Goal: Information Seeking & Learning: Learn about a topic

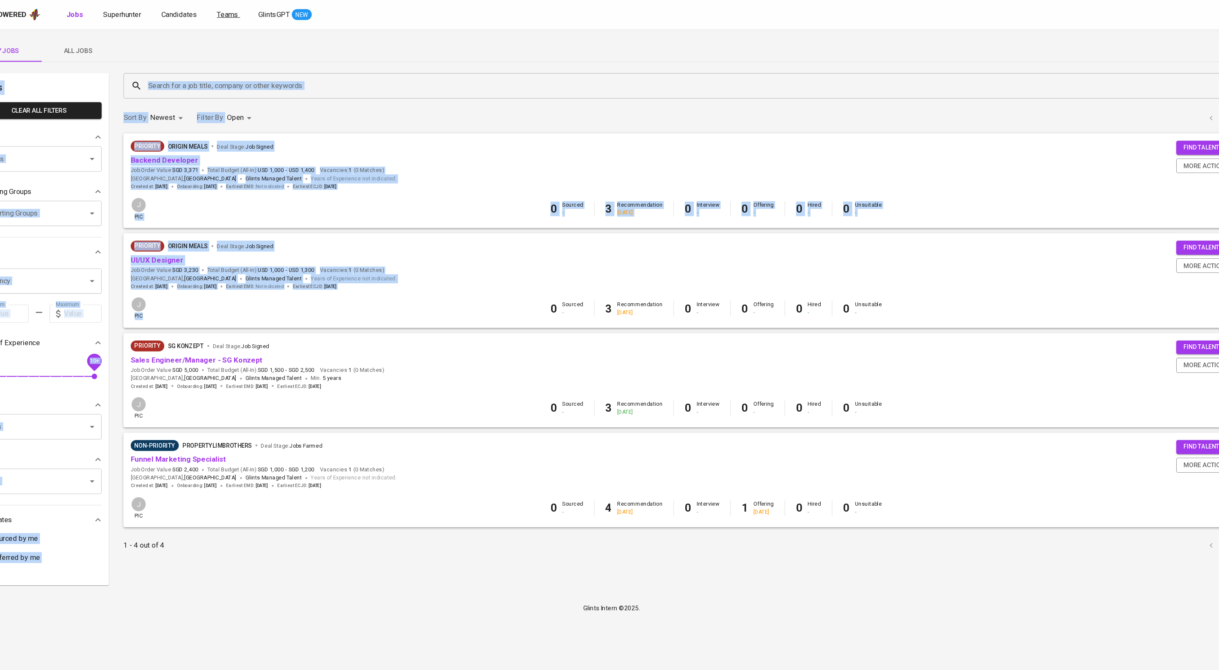
drag, startPoint x: 273, startPoint y: 243, endPoint x: 291, endPoint y: 18, distance: 225.5
click at [303, 50] on div "My Jobs All Jobs Filters Clear All filters Teams Teams Teams Reporting Groups R…" at bounding box center [609, 291] width 1219 height 529
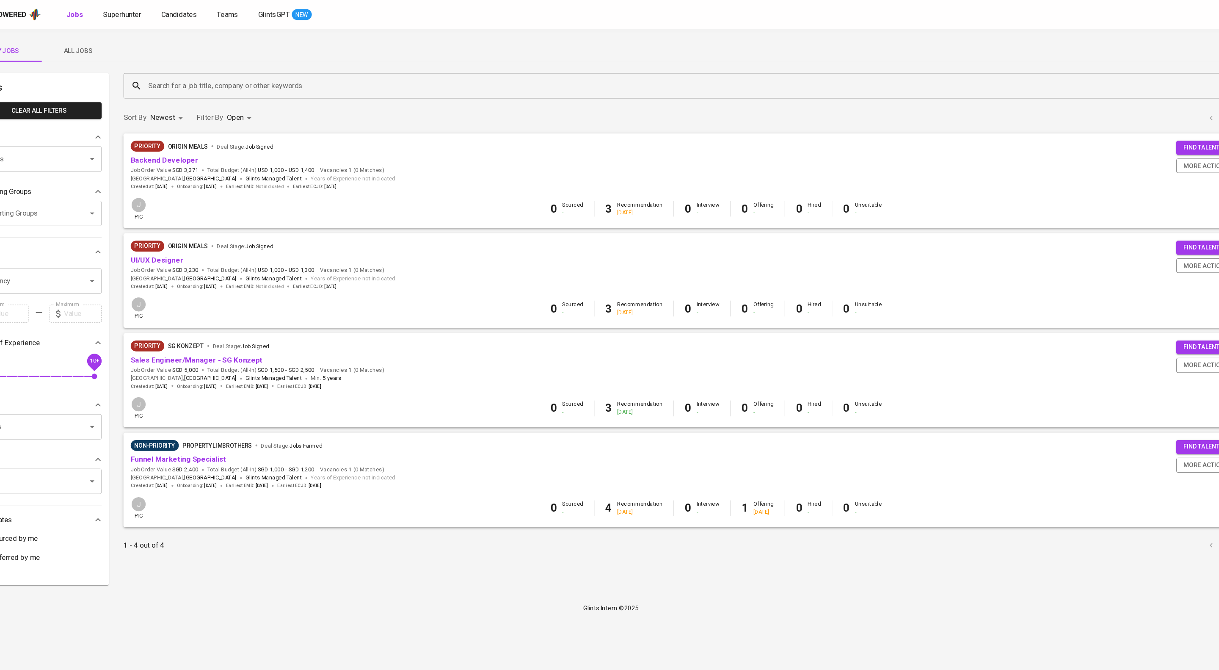
click at [731, 30] on div "My Jobs All Jobs Filters Clear All filters Teams Teams Teams Reporting Groups R…" at bounding box center [609, 291] width 1219 height 529
click at [224, 19] on link "Candidates" at bounding box center [206, 13] width 35 height 11
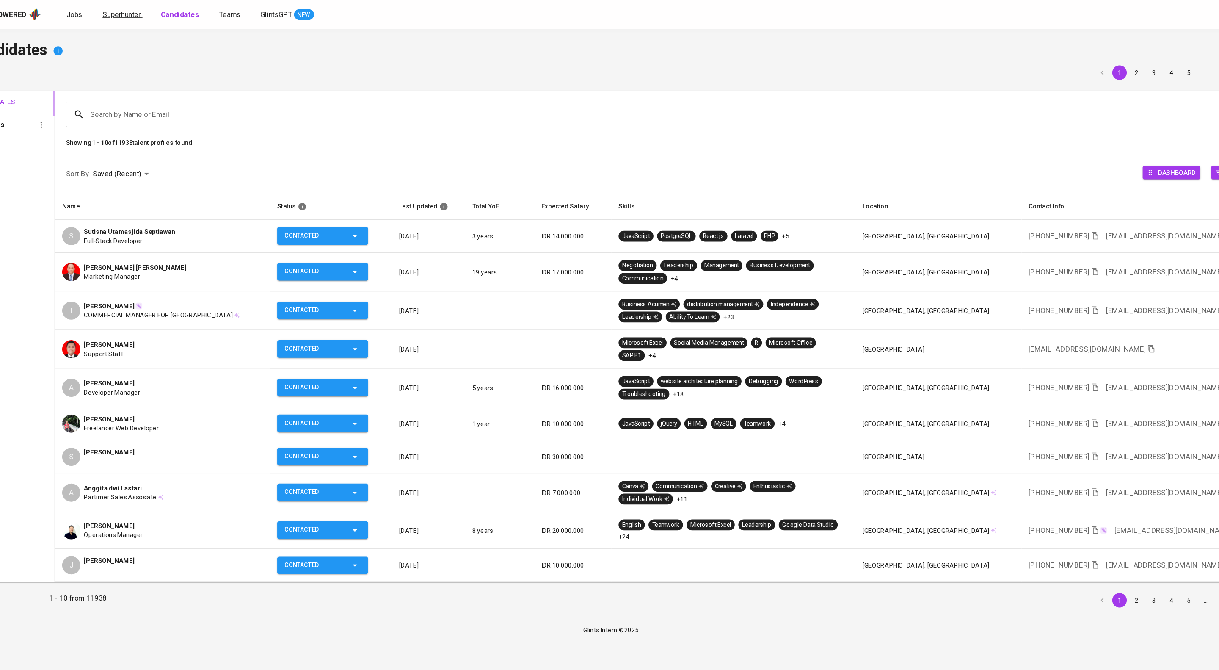
click at [170, 10] on span "Superhunter" at bounding box center [153, 13] width 36 height 8
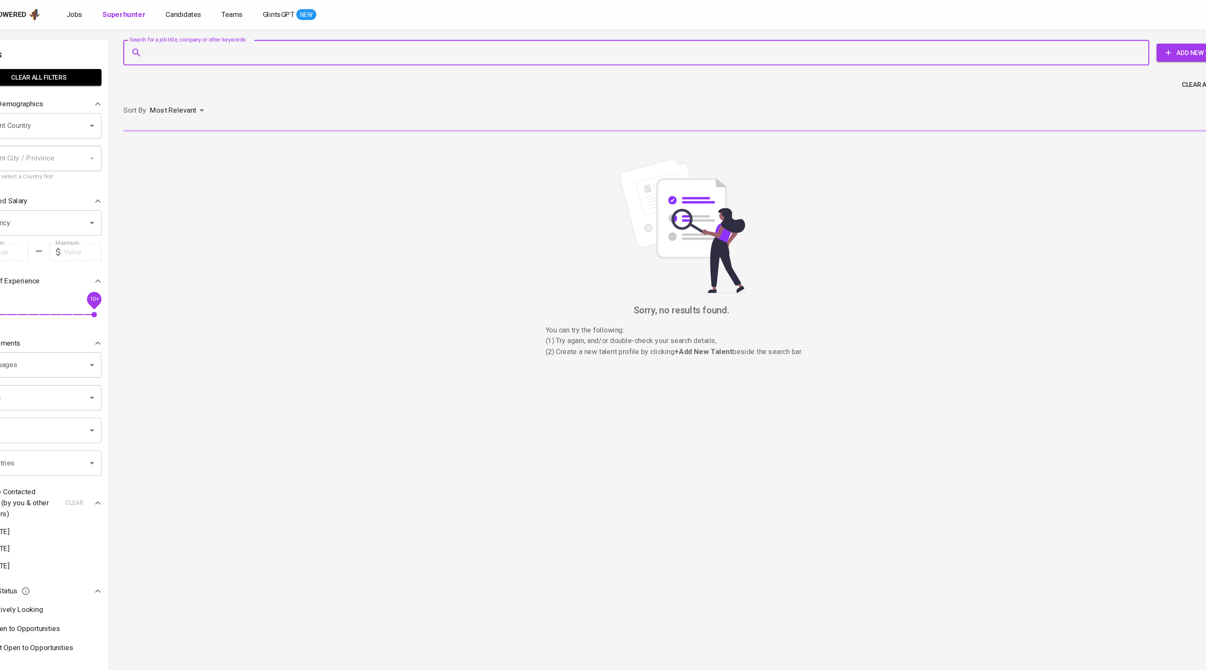
click at [213, 47] on input "Search for a job title, company or other keywords" at bounding box center [635, 49] width 920 height 16
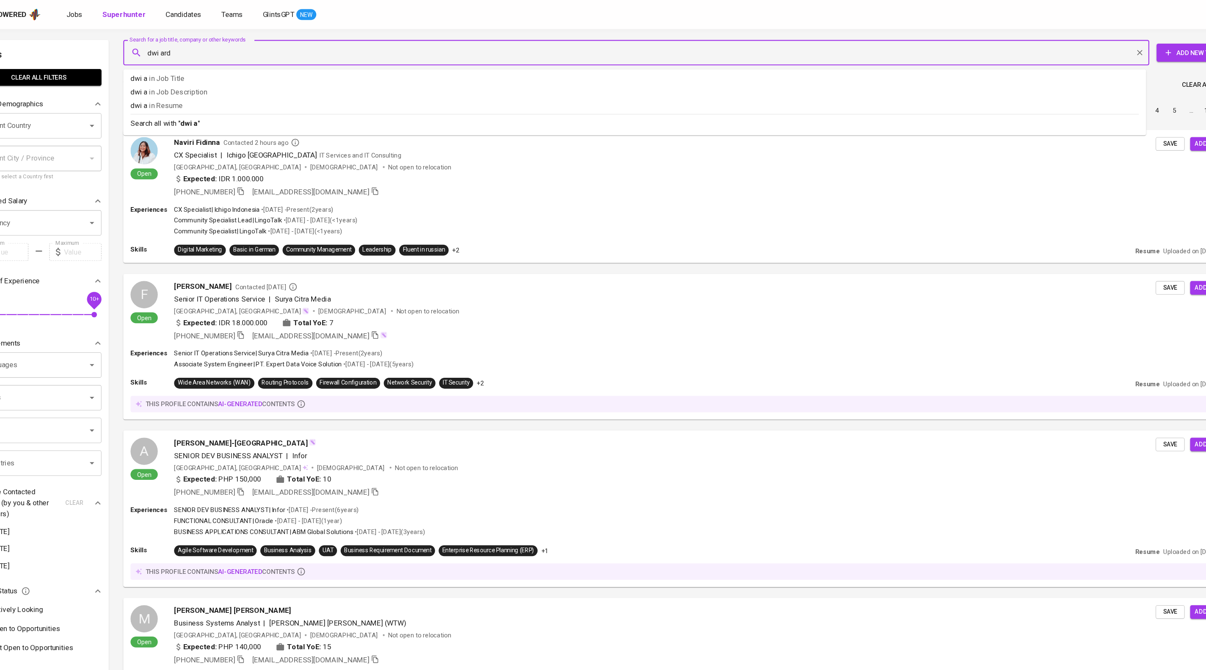
type input "dwi ardi"
click at [230, 119] on b "dwi ardi" at bounding box center [219, 115] width 25 height 8
click at [361, 116] on div "Sort By Most Relevant MOST_RELEVANT 1 2 3 4 5 … 1000" at bounding box center [675, 103] width 1052 height 26
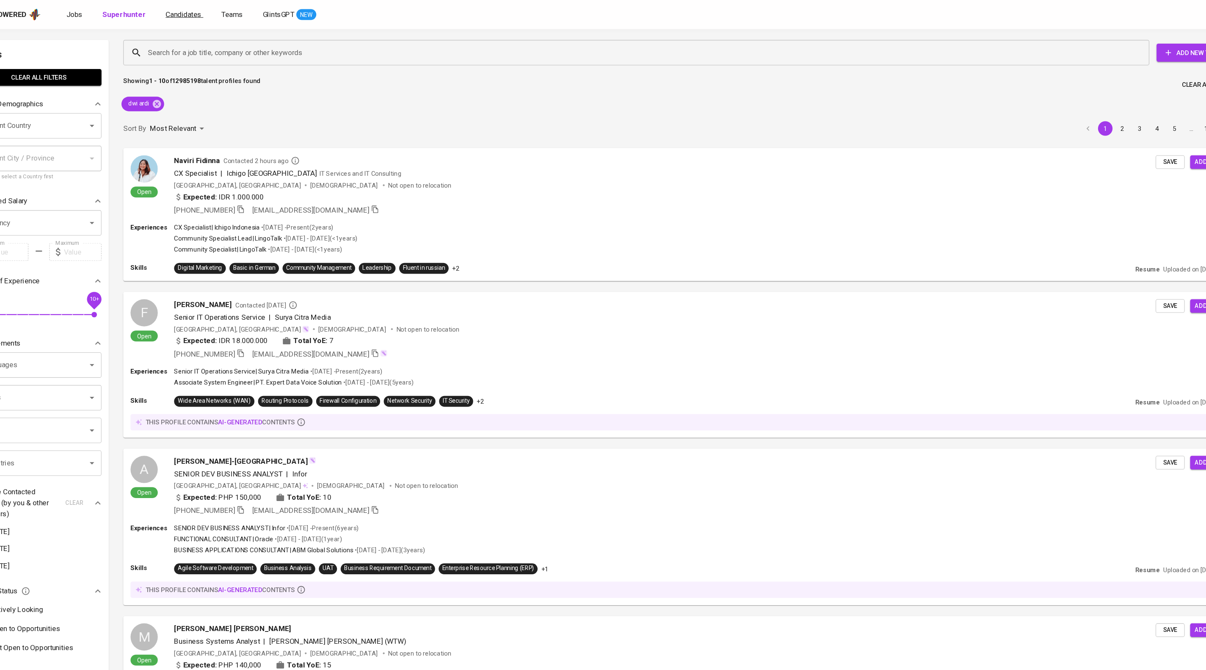
click at [229, 19] on link "Candidates" at bounding box center [210, 13] width 35 height 11
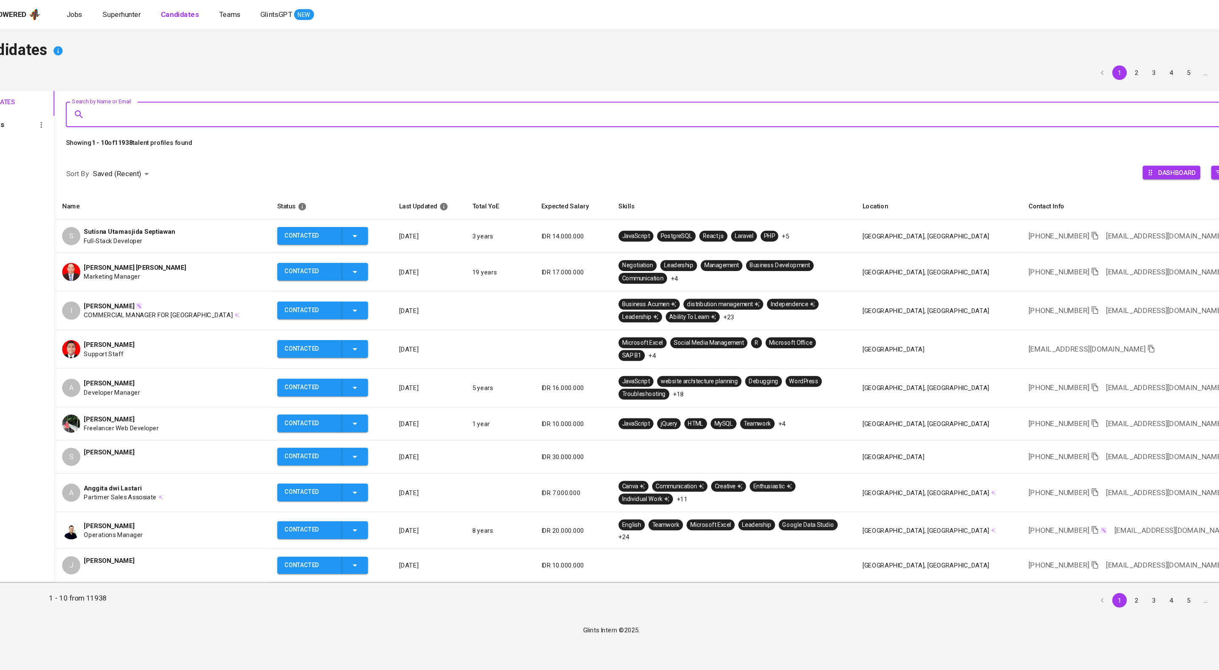
click at [223, 102] on input "Search by Name or Email" at bounding box center [657, 107] width 1072 height 16
type input "dwi ardi"
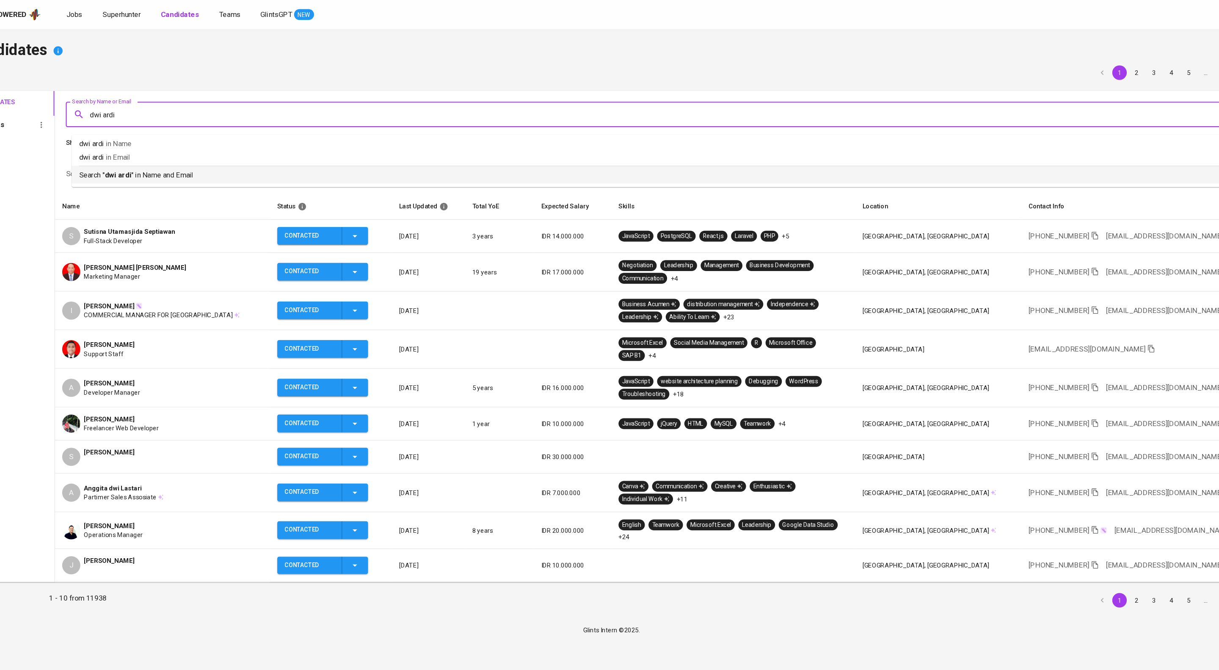
click at [384, 168] on p "Search " dwi ardi " in Name and Email" at bounding box center [655, 163] width 1084 height 10
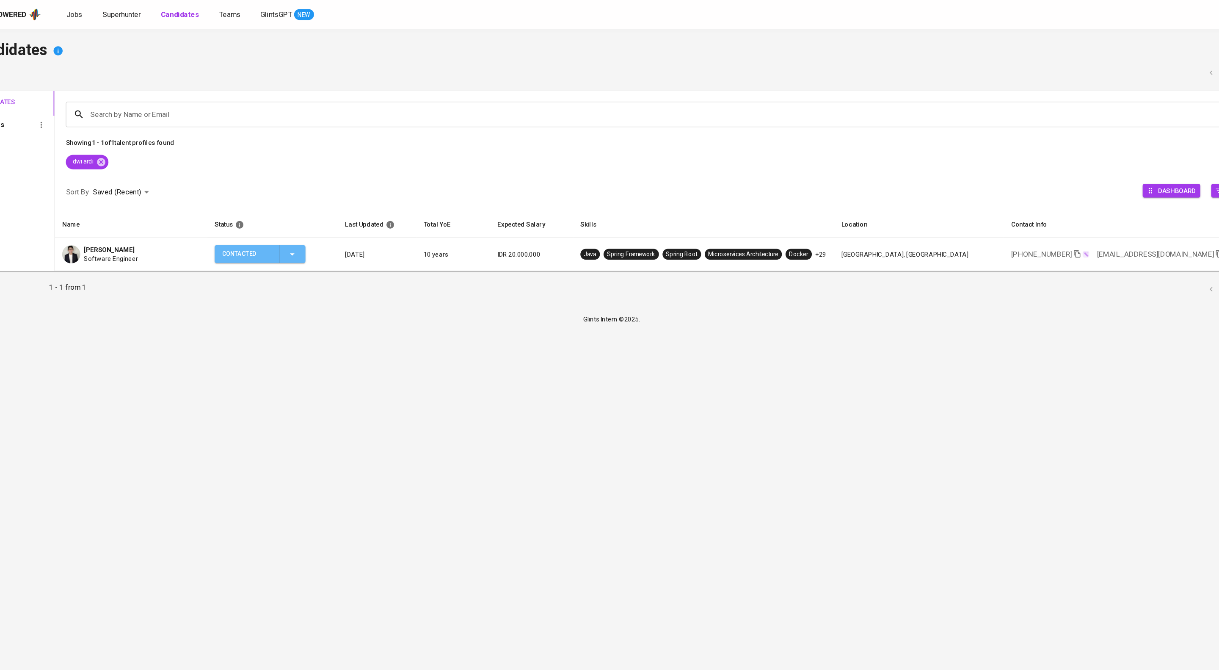
click at [317, 242] on icon "button" at bounding box center [312, 237] width 10 height 10
click at [157, 233] on div at bounding box center [609, 335] width 1219 height 670
click at [168, 246] on span "Software Engineer" at bounding box center [142, 241] width 50 height 8
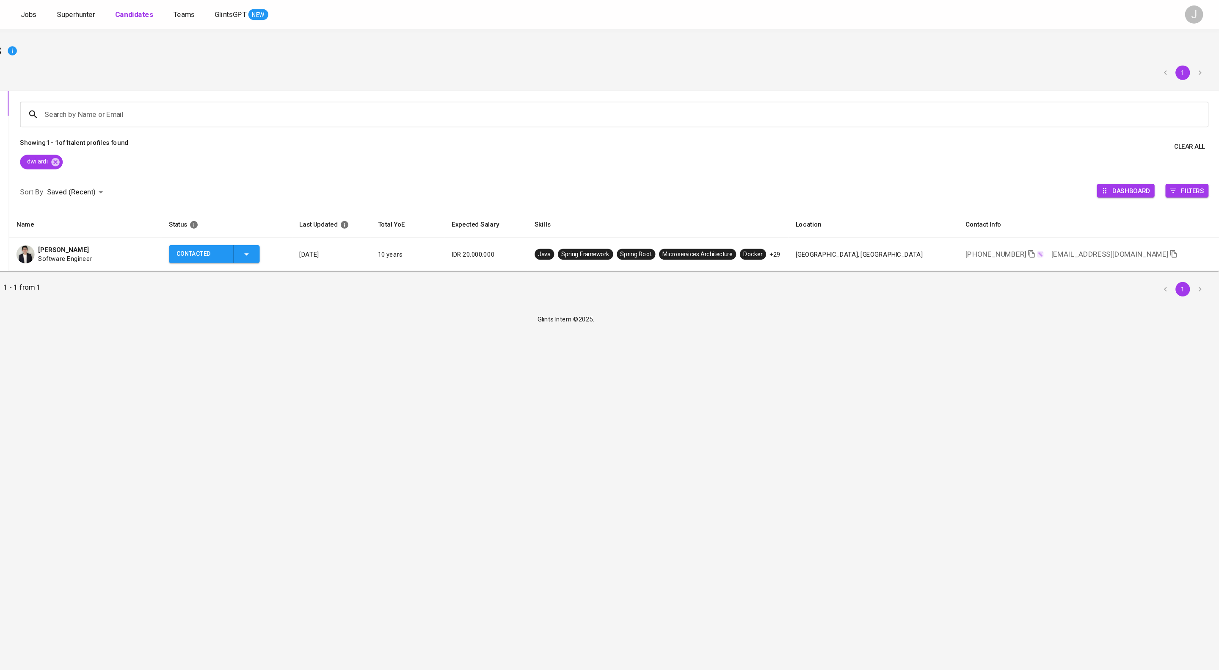
click at [164, 237] on span "[PERSON_NAME]" at bounding box center [140, 233] width 47 height 8
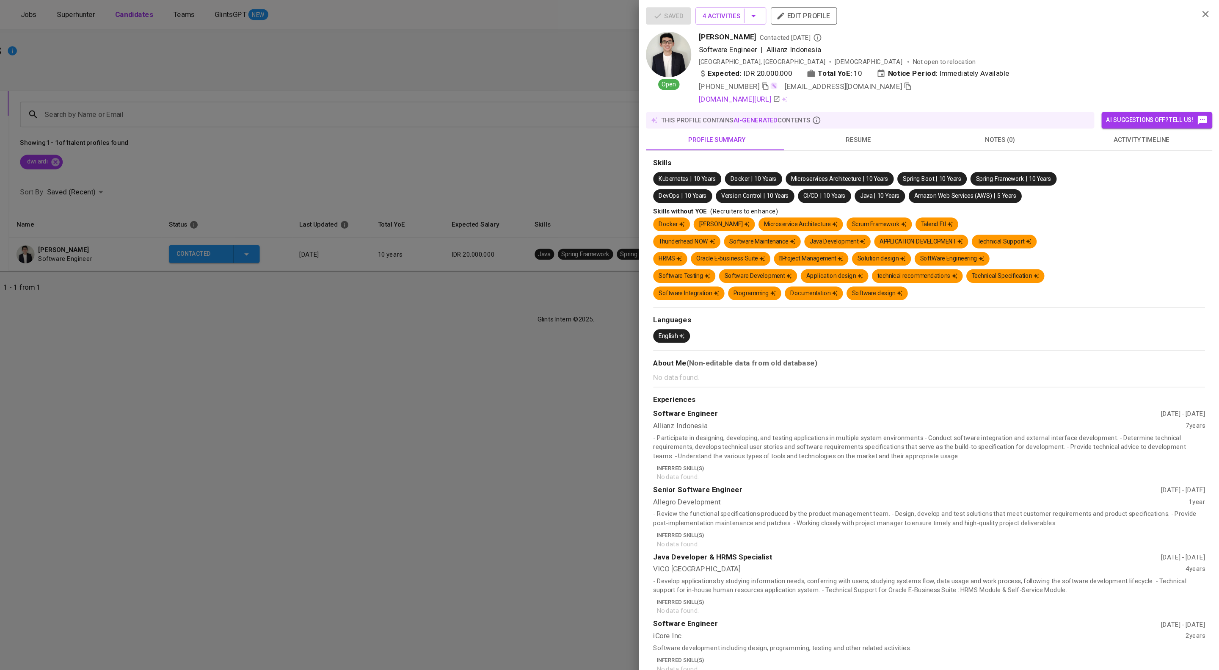
click at [1146, 135] on span "activity timeline" at bounding box center [1146, 130] width 122 height 11
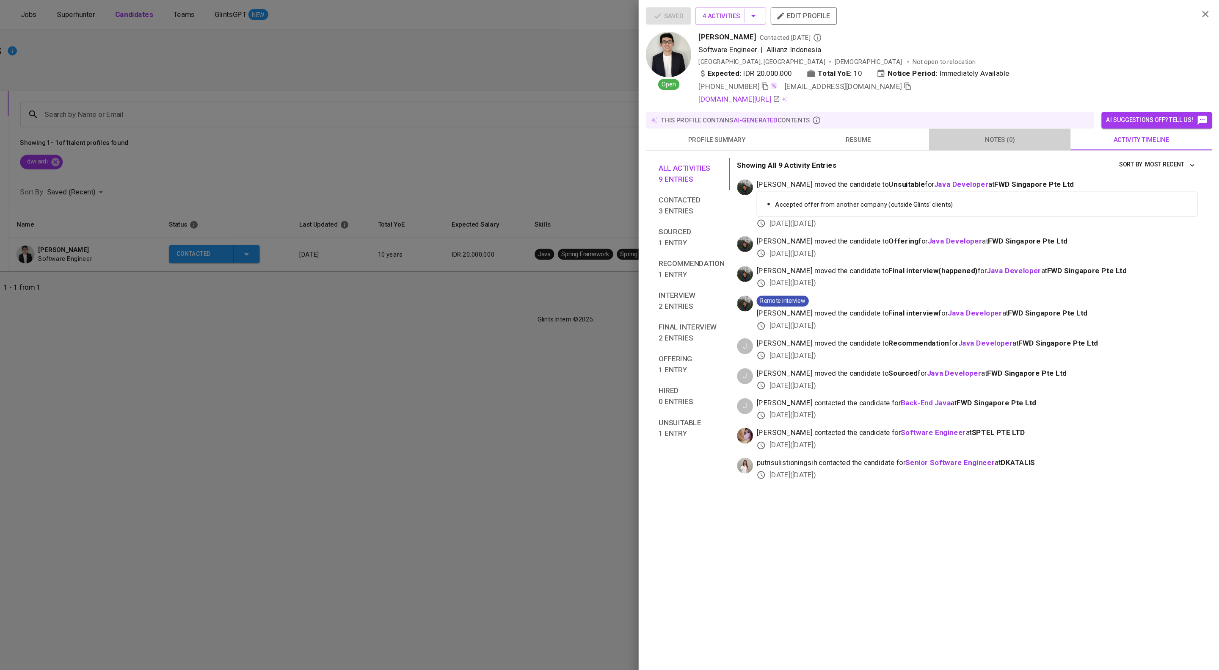
click at [1011, 135] on span "notes (0)" at bounding box center [1014, 130] width 122 height 11
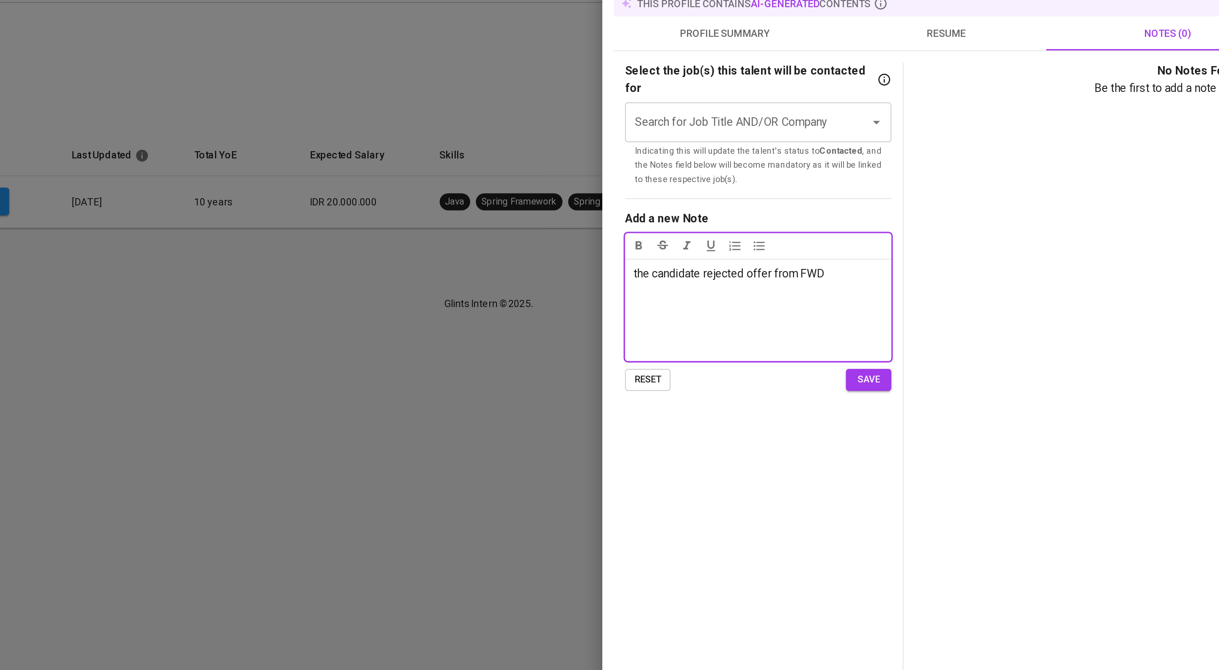
click at [696, 284] on span "the candidate rejected offer from FWD" at bounding box center [753, 280] width 114 height 8
click at [812, 284] on span "The candidate rejected offer from FWD" at bounding box center [754, 280] width 116 height 8
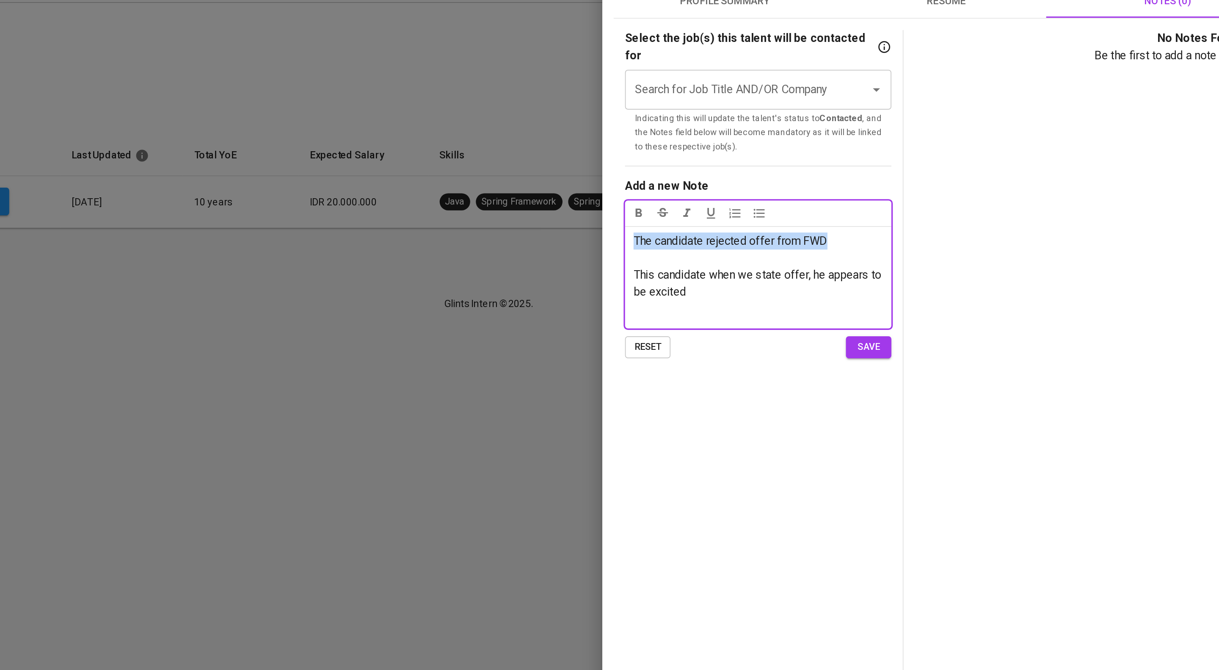
drag, startPoint x: 845, startPoint y: 312, endPoint x: 680, endPoint y: 305, distance: 165.3
click at [680, 305] on div "Saved 4 Activities edit profile Open Dwi [PERSON_NAME] Contacted [DATE] Softwar…" at bounding box center [948, 335] width 542 height 670
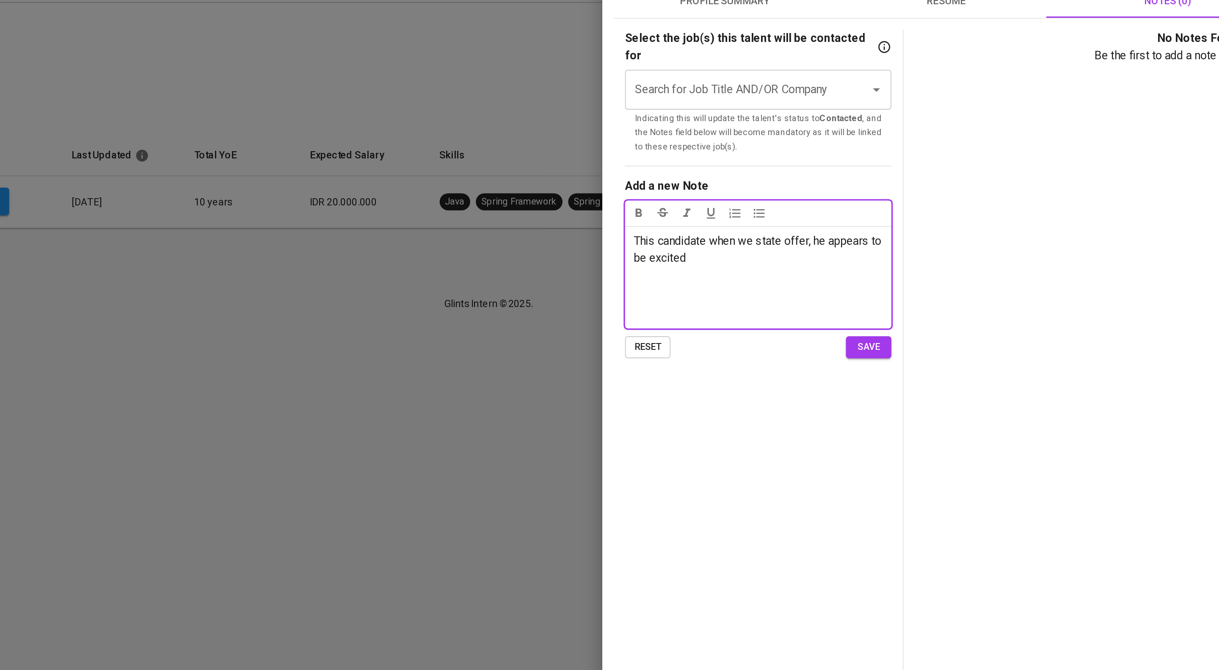
click at [828, 274] on span "This candidate when we state offer, he appears to be excited" at bounding box center [770, 265] width 149 height 18
click at [835, 276] on p "This candidate when we state offer to him, he appears to be excited" at bounding box center [770, 265] width 149 height 20
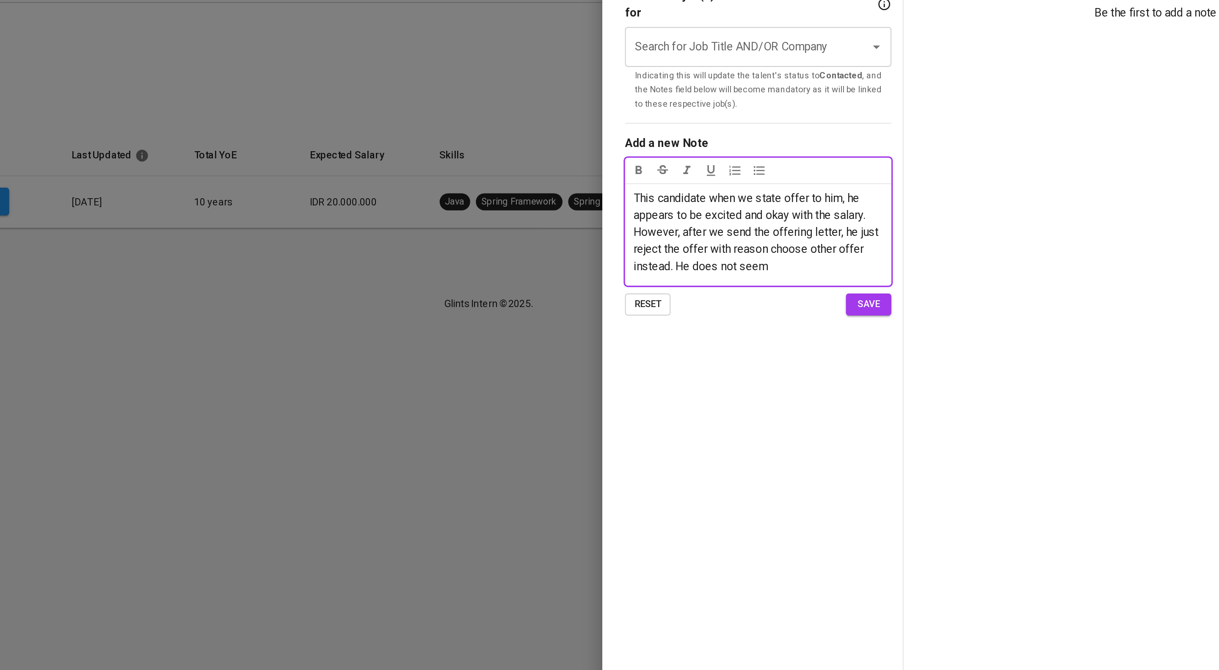
scroll to position [58, 0]
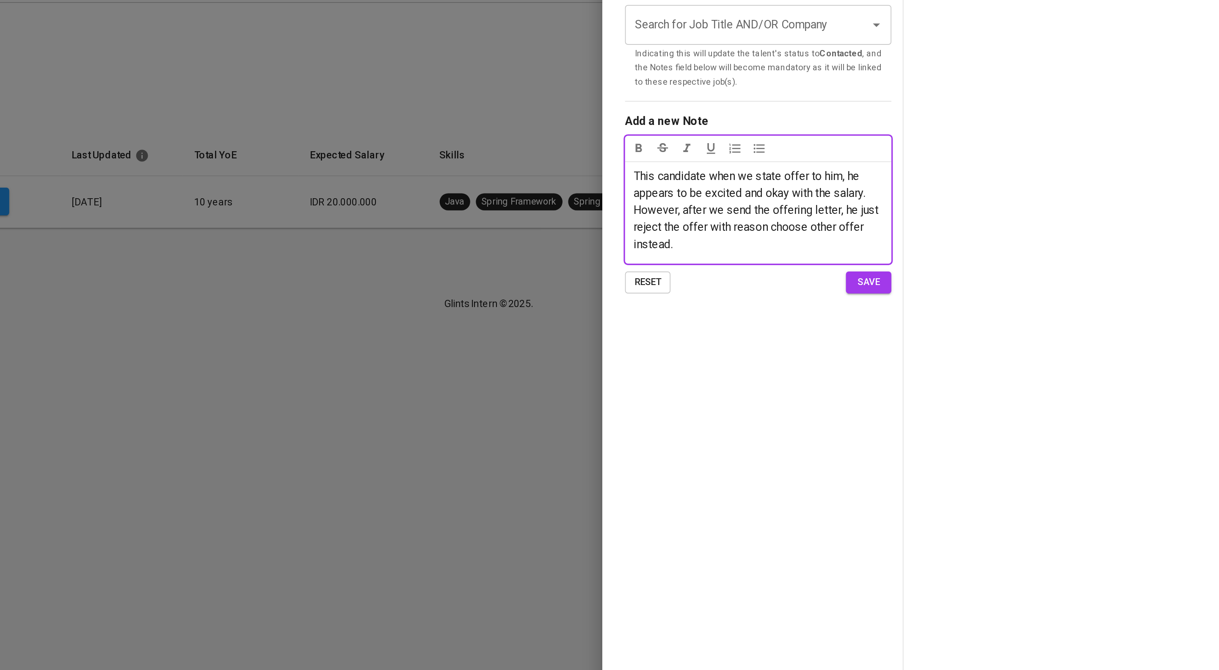
drag, startPoint x: 746, startPoint y: 340, endPoint x: 681, endPoint y: 248, distance: 112.3
click at [681, 248] on div "Saved 4 Activities edit profile Open Dwi [PERSON_NAME] Contacted [DATE] Softwar…" at bounding box center [948, 335] width 542 height 670
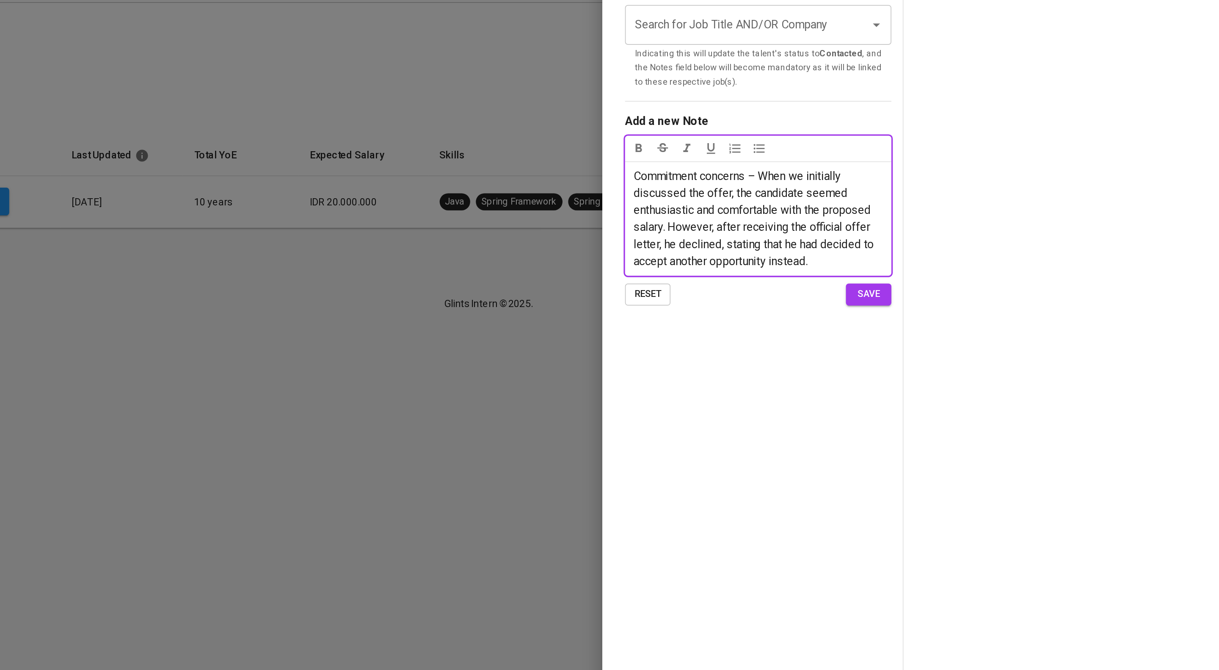
scroll to position [0, 0]
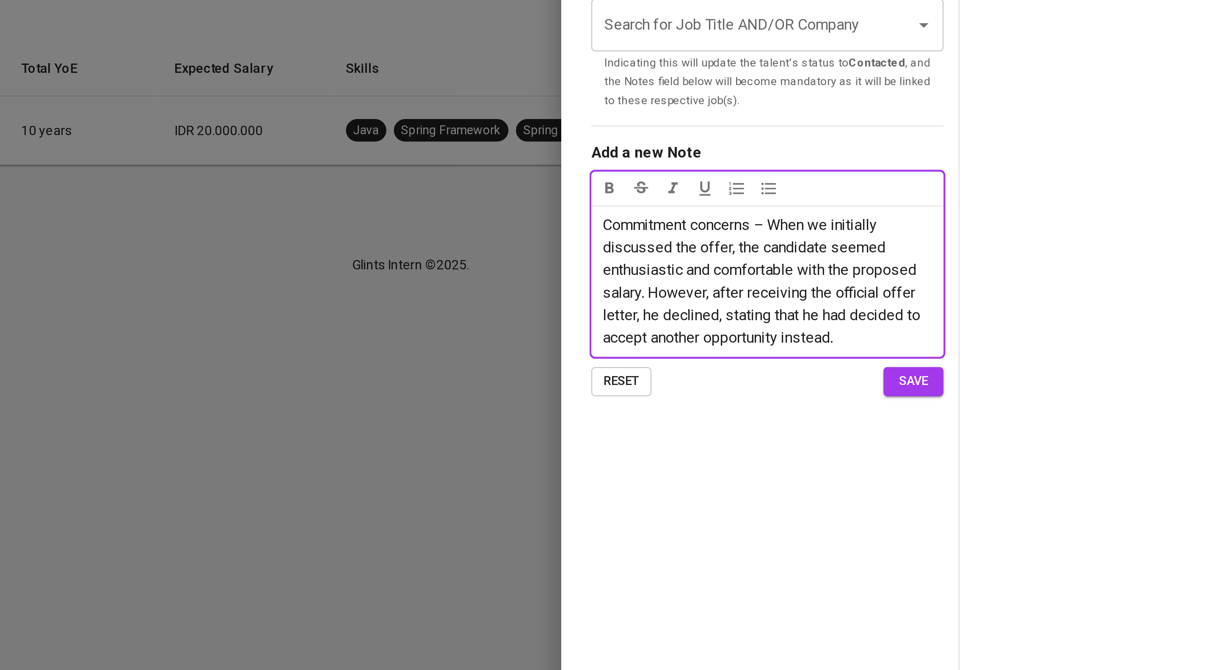
click at [766, 336] on p "Commitment concerns – When we initially discussed the offer, the candidate seem…" at bounding box center [770, 305] width 149 height 61
click at [790, 334] on span "Commitment concerns – When we initially discussed the offer, the candidate seem…" at bounding box center [768, 305] width 145 height 59
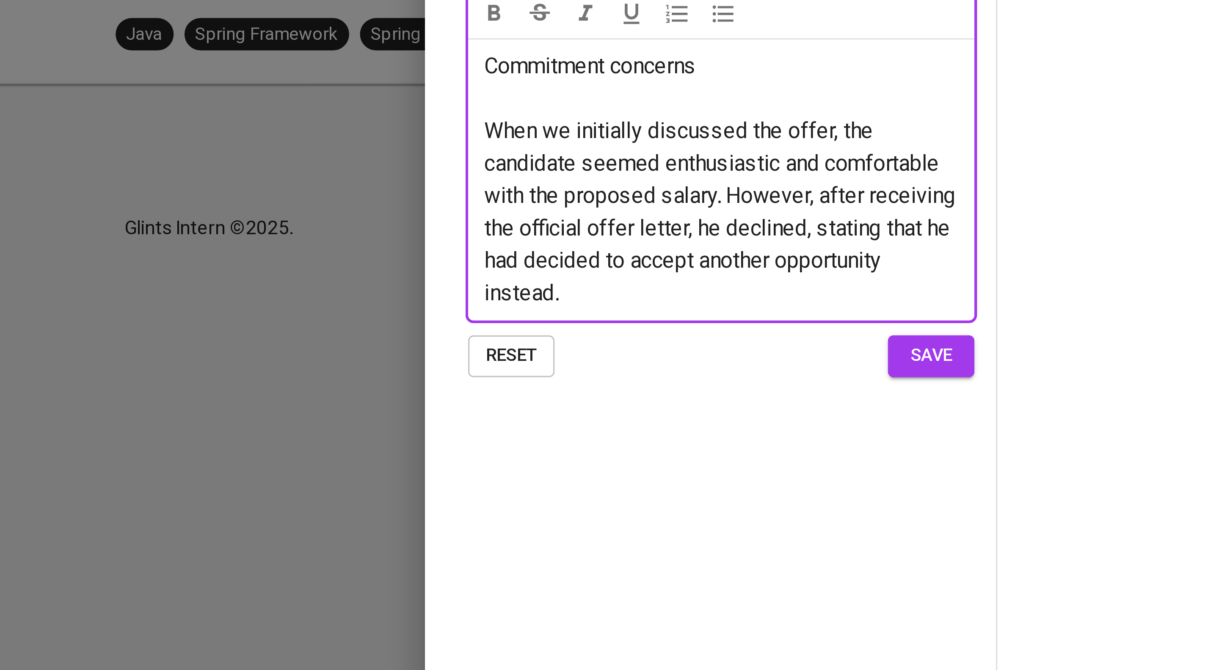
scroll to position [58, 0]
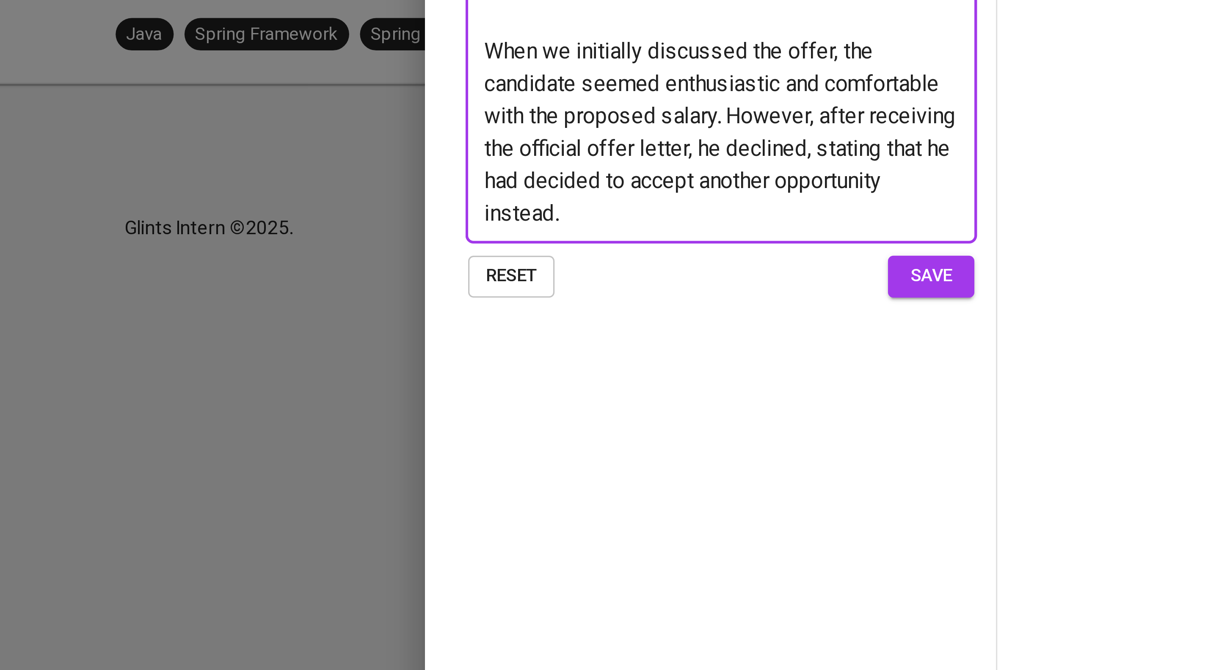
click at [842, 298] on p "When we initially discussed the offer, the candidate seemed enthusiastic and co…" at bounding box center [770, 268] width 149 height 61
click at [740, 297] on span "When we initially discussed the offer, the candidate seemed enthusiastic and co…" at bounding box center [770, 267] width 149 height 59
click at [751, 297] on span "When we initially discussed the offer, the candidate seemed enthusiastic and co…" at bounding box center [770, 267] width 149 height 59
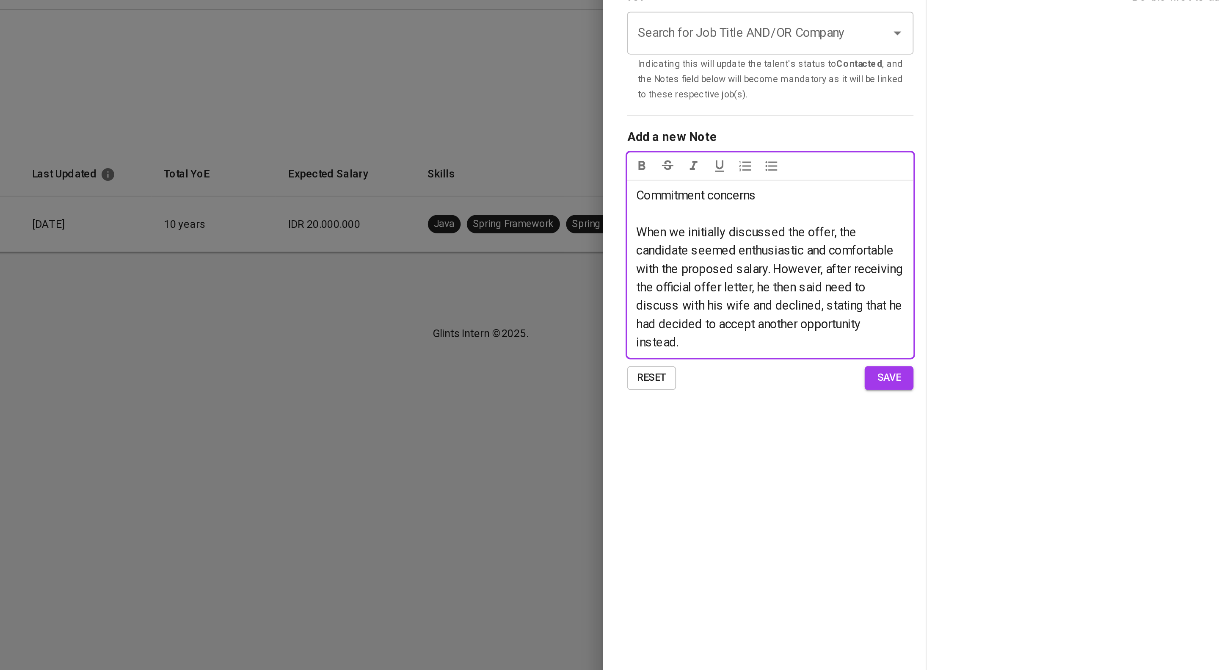
scroll to position [7, 0]
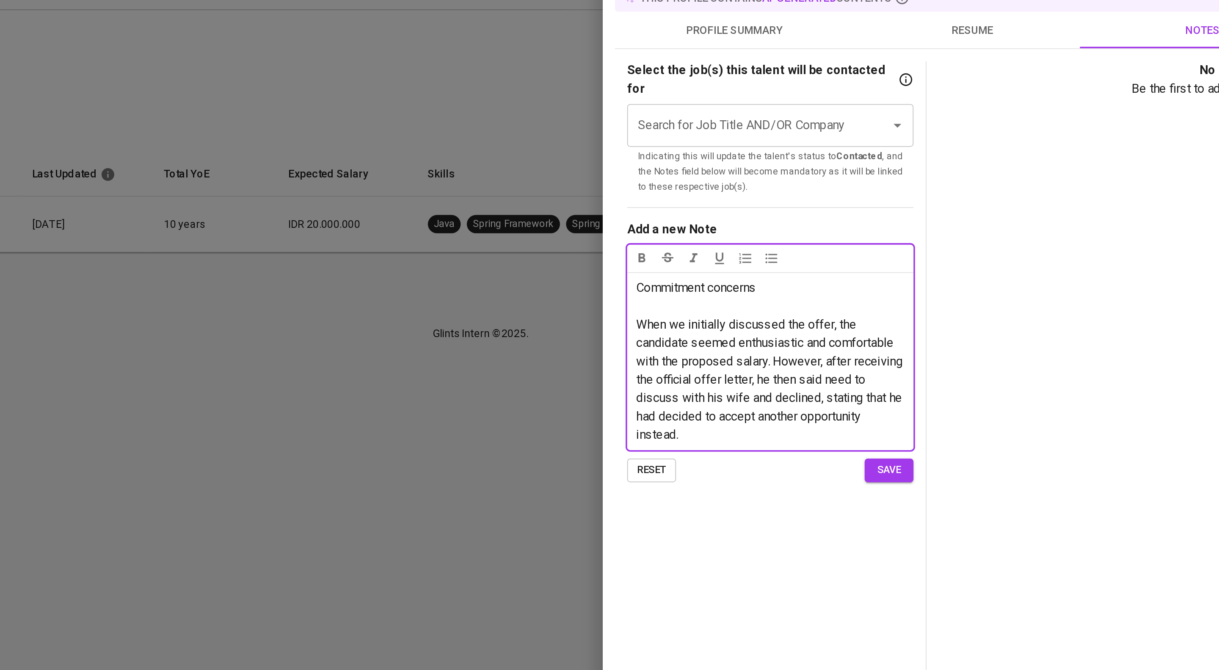
drag, startPoint x: 790, startPoint y: 277, endPoint x: 656, endPoint y: 280, distance: 134.2
click at [656, 280] on div "Saved 4 Activities edit profile Open Dwi [PERSON_NAME] Contacted [DATE] Softwar…" at bounding box center [609, 335] width 1219 height 670
drag, startPoint x: 778, startPoint y: 334, endPoint x: 669, endPoint y: 304, distance: 112.8
click at [637, 326] on div "Saved 4 Activities edit profile Open Dwi [PERSON_NAME] Contacted [DATE] Softwar…" at bounding box center [609, 335] width 1219 height 670
click at [696, 260] on icon "button" at bounding box center [699, 256] width 8 height 8
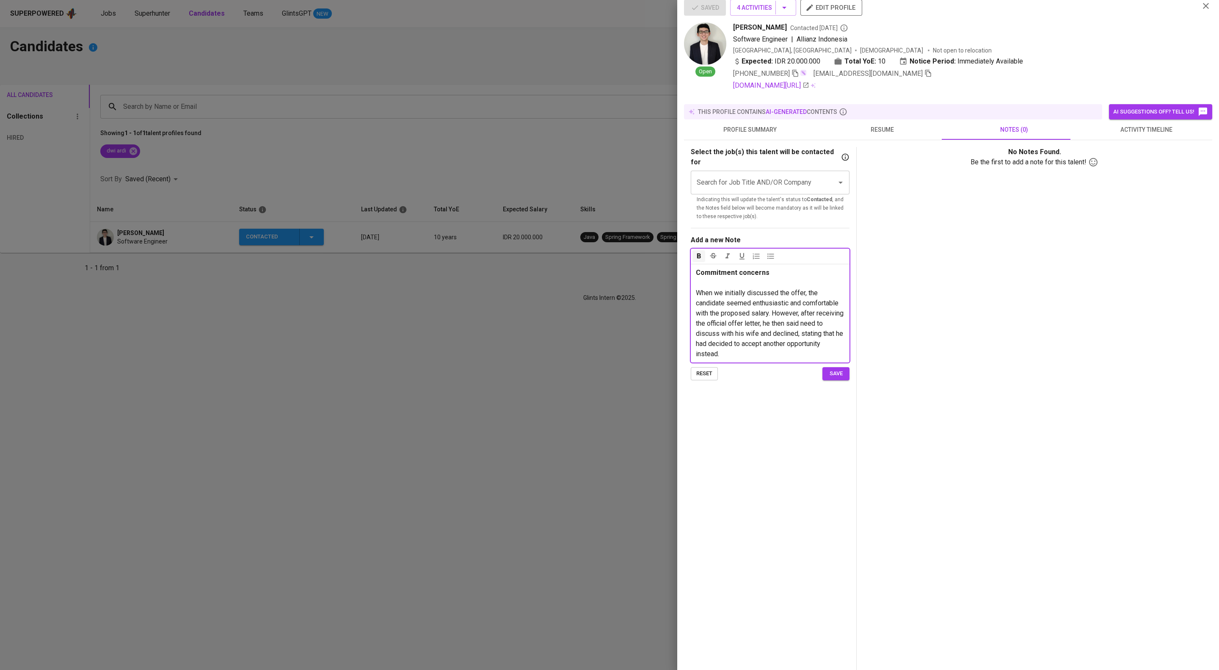
click at [844, 378] on span "save" at bounding box center [836, 374] width 19 height 10
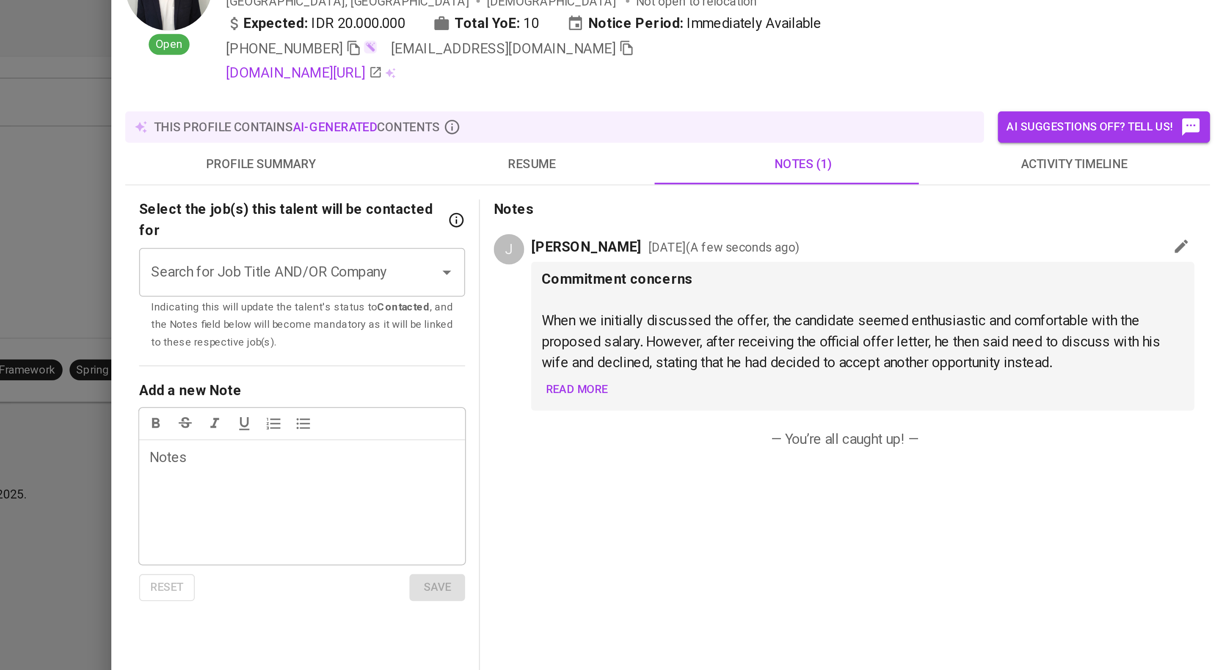
scroll to position [0, 0]
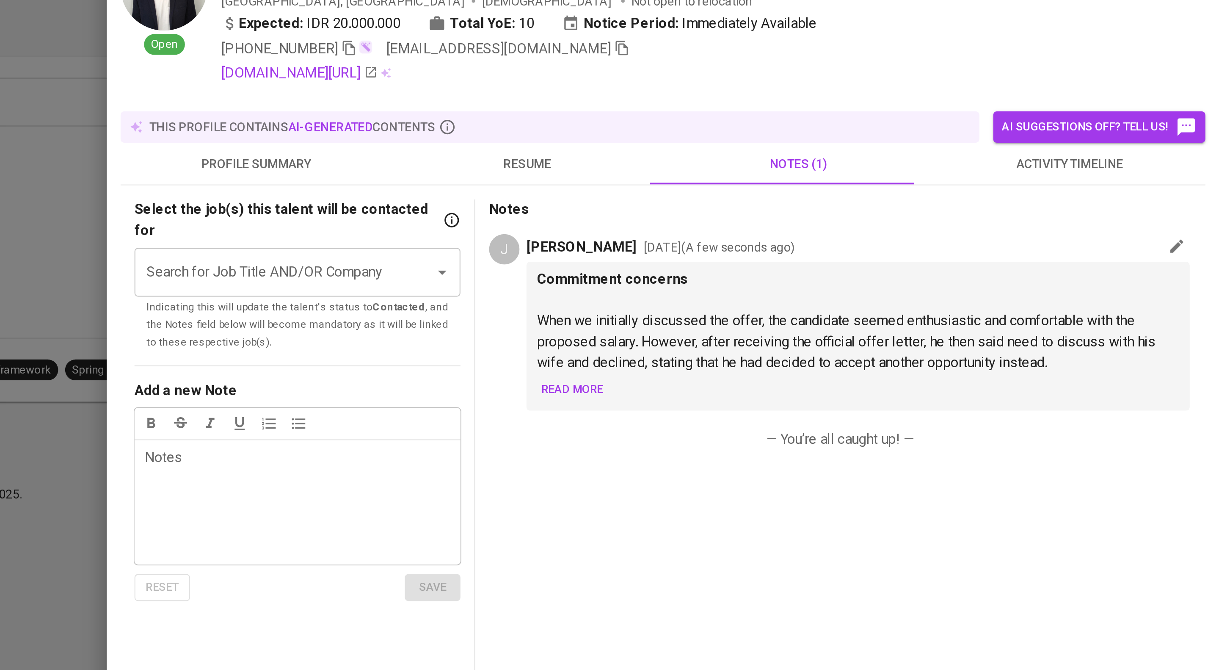
click at [1124, 142] on span "activity timeline" at bounding box center [1146, 137] width 122 height 11
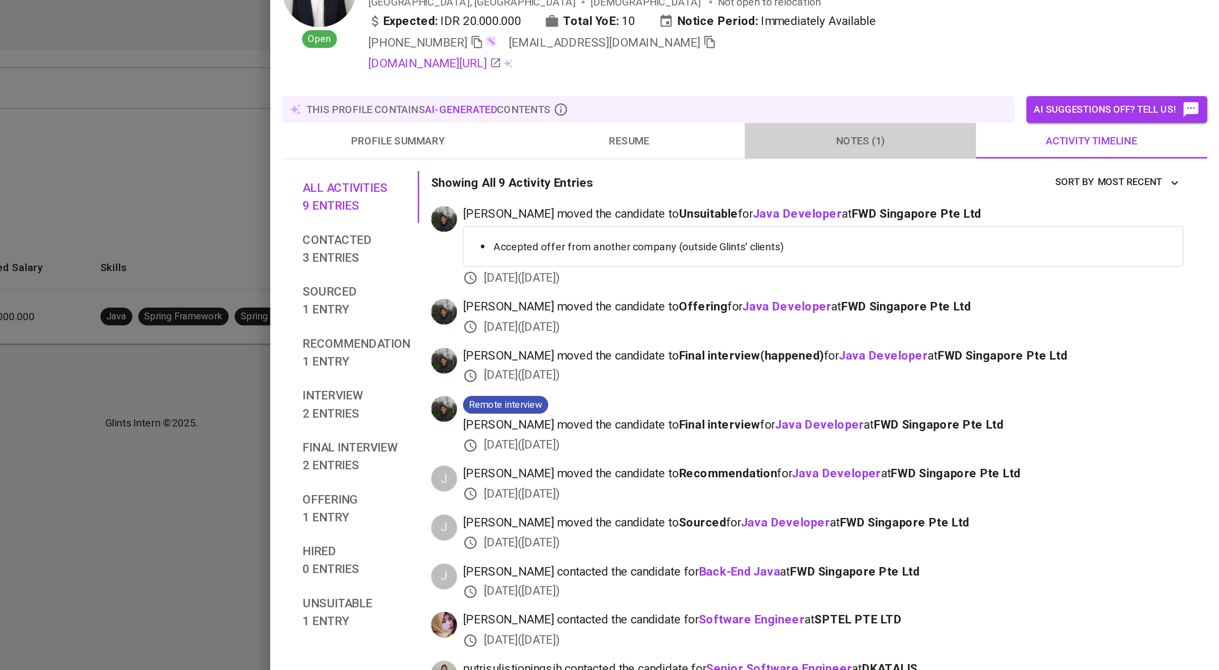
click at [1016, 147] on button "notes (1)" at bounding box center [1014, 137] width 132 height 20
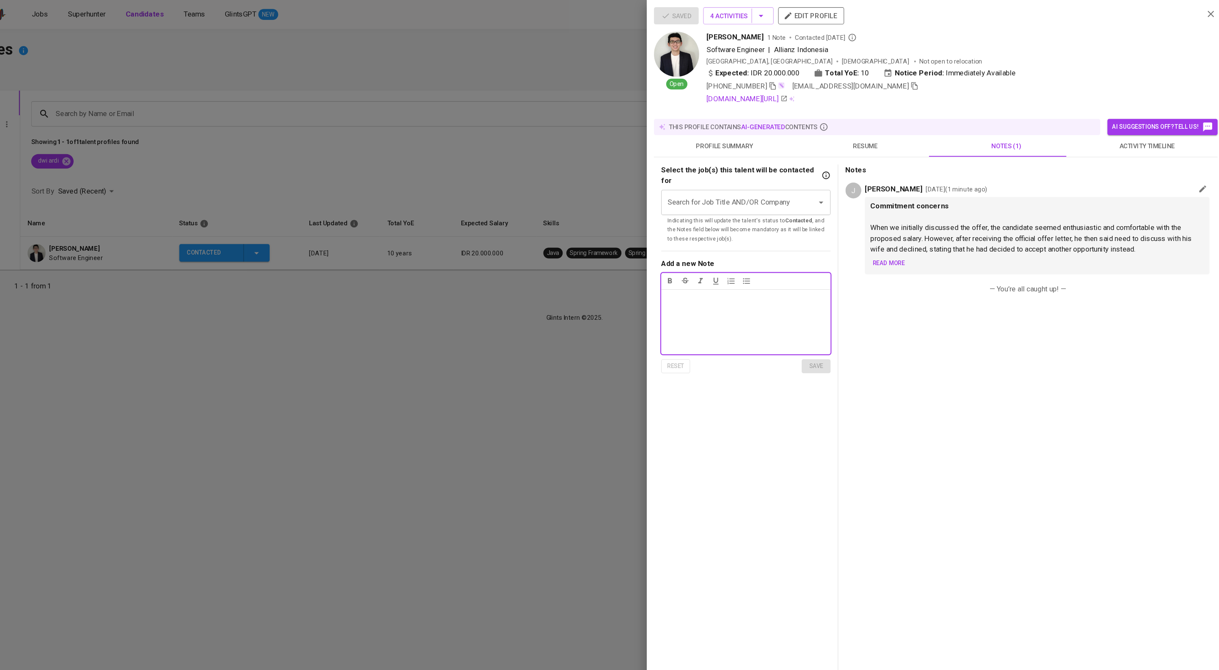
click at [464, 161] on div at bounding box center [609, 335] width 1219 height 670
